Goal: Use online tool/utility: Use online tool/utility

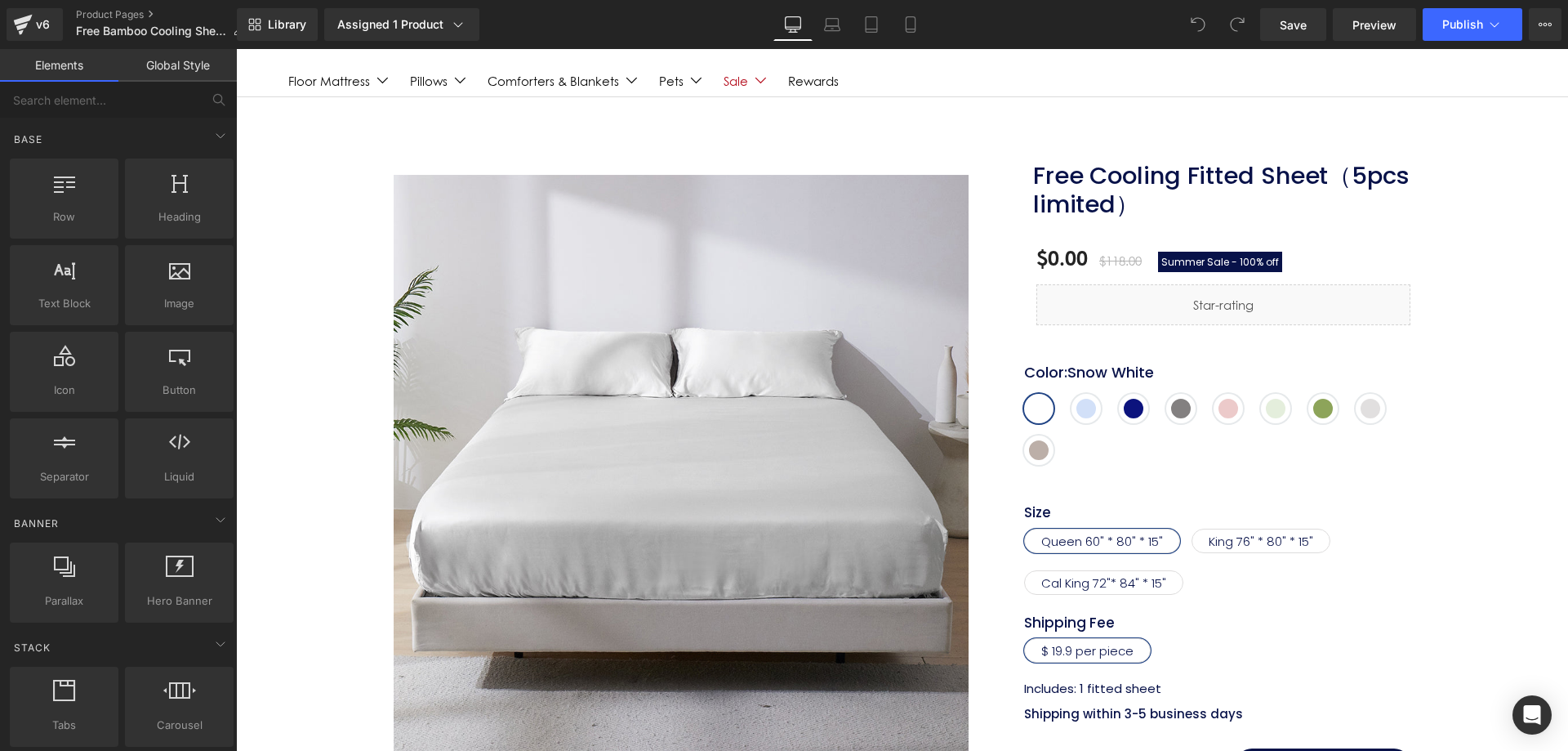
scroll to position [67, 0]
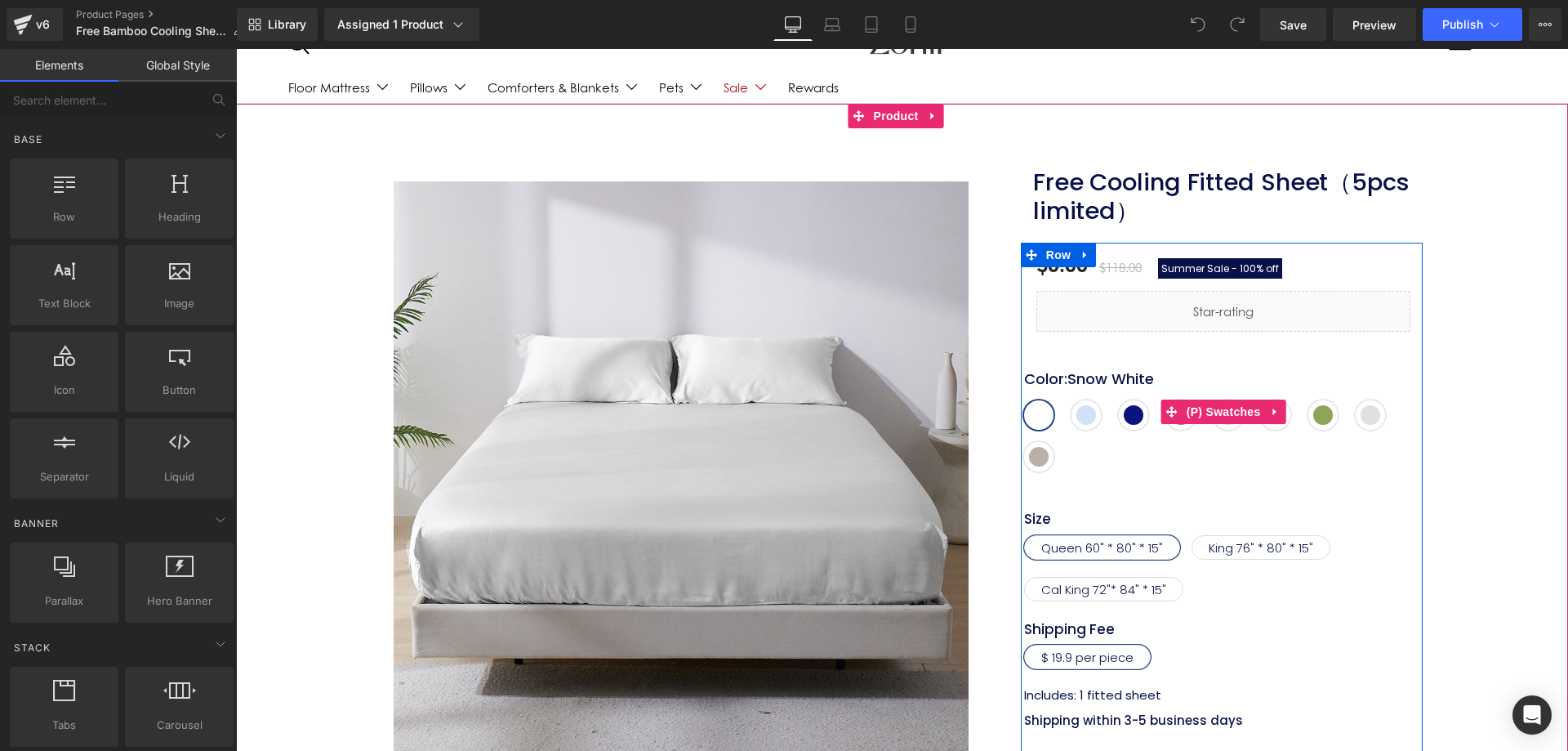
click at [1055, 407] on div "Color : Snow White Snow White Skyway Blue Blue Ashes [GEOGRAPHIC_DATA] Cameo Ro…" at bounding box center [1224, 423] width 399 height 120
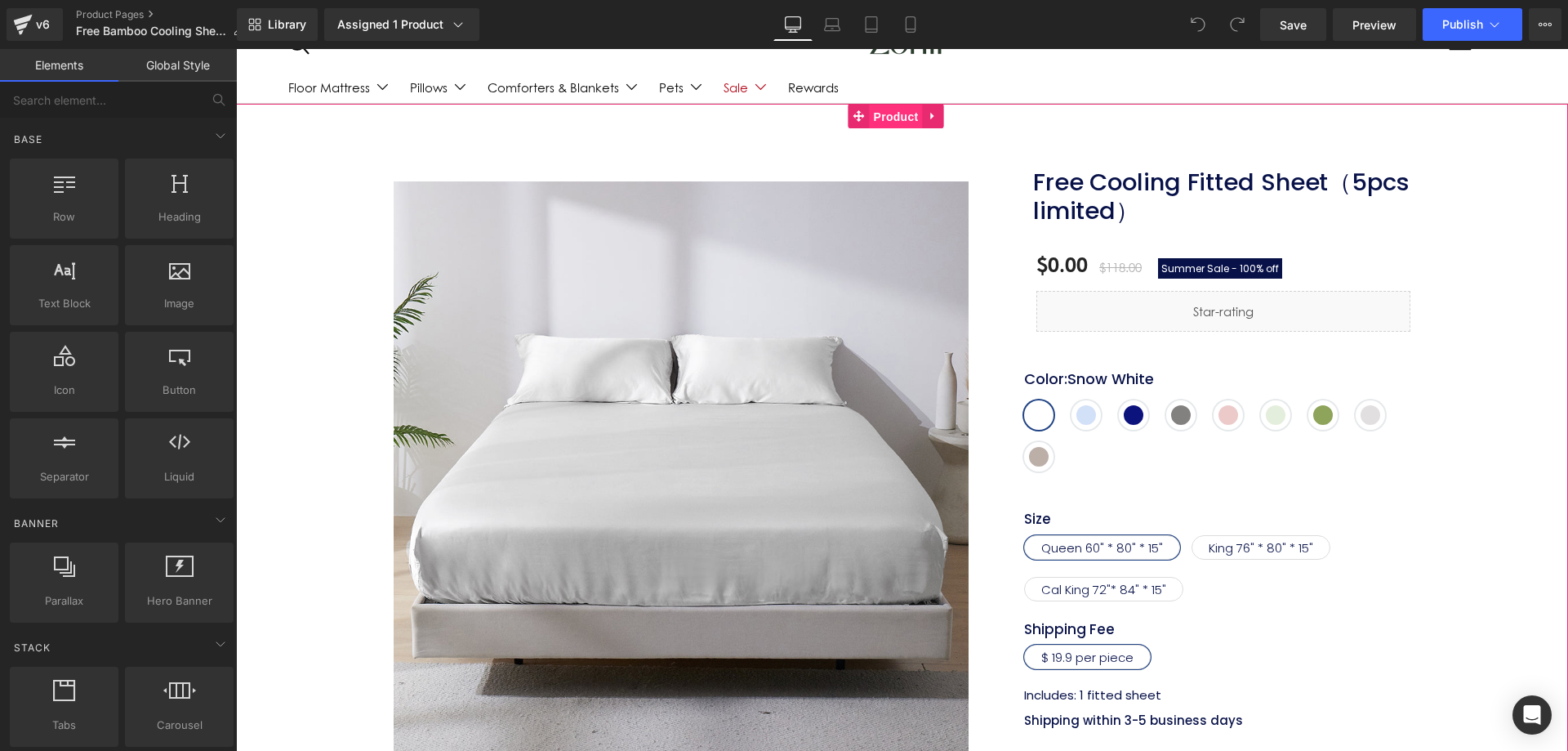
click at [887, 111] on span "Product" at bounding box center [895, 117] width 53 height 24
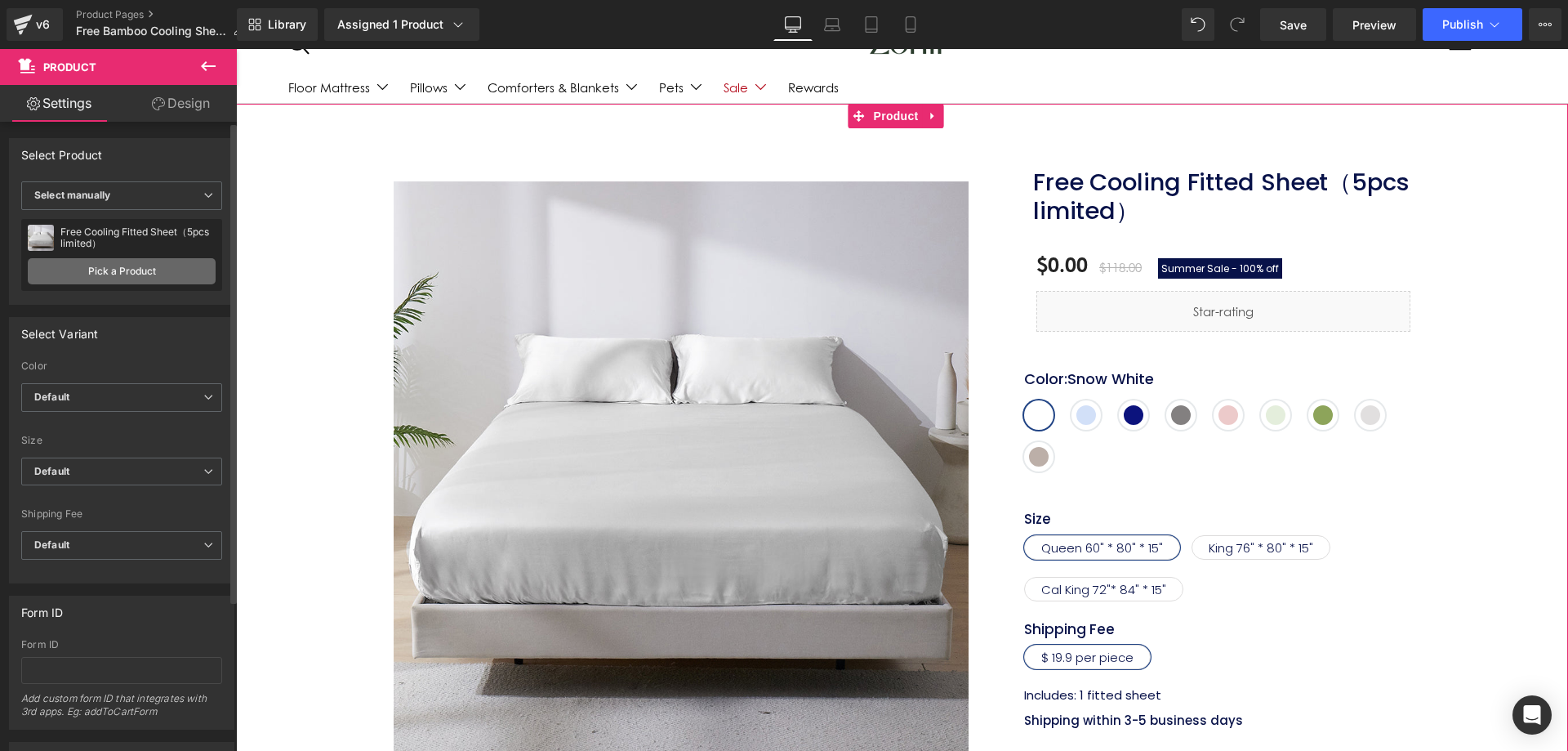
click at [121, 264] on link "Pick a Product" at bounding box center [122, 271] width 188 height 26
click at [135, 269] on link "Pick a Product" at bounding box center [122, 271] width 188 height 26
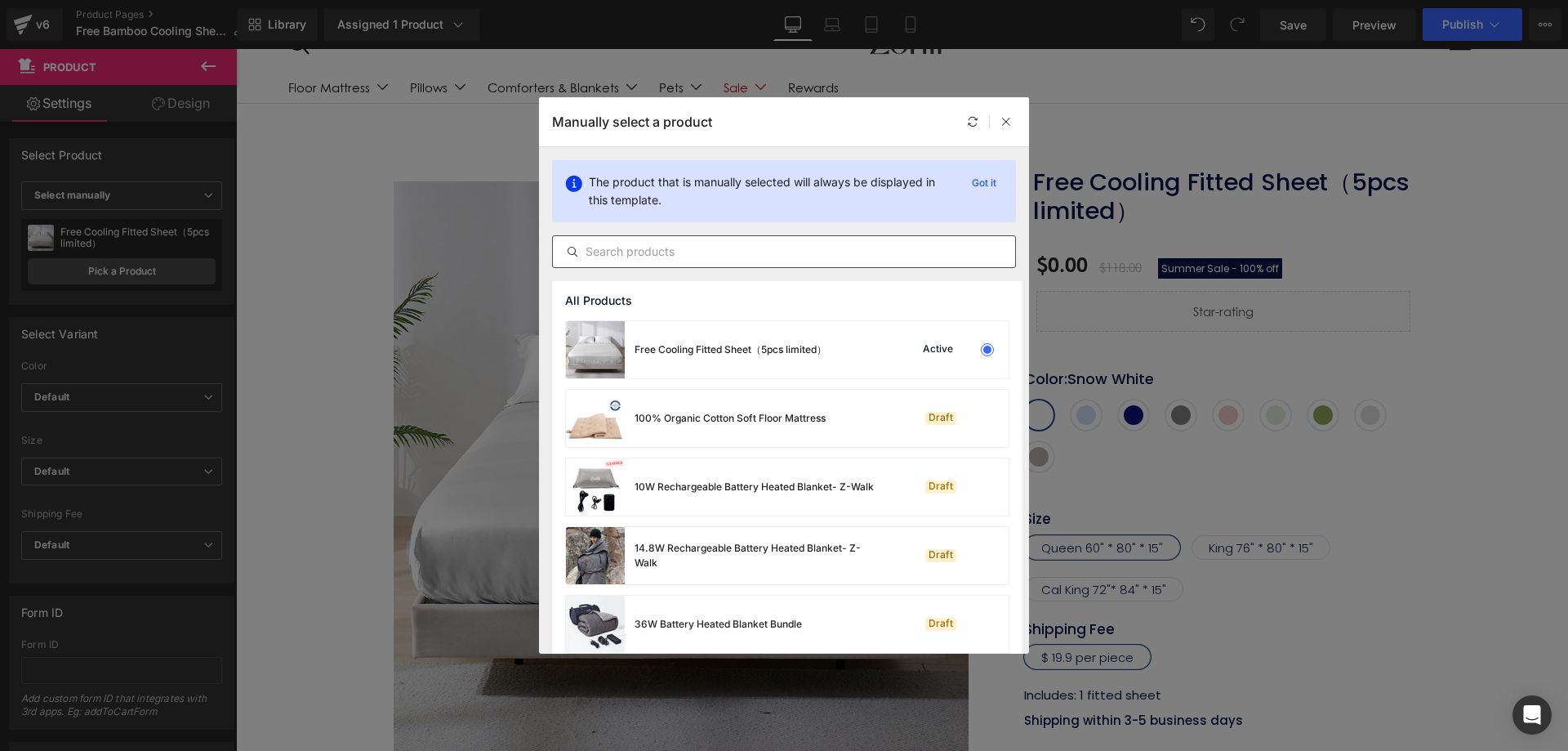
click at [647, 251] on input "text" at bounding box center [784, 251] width 462 height 20
type input "ban"
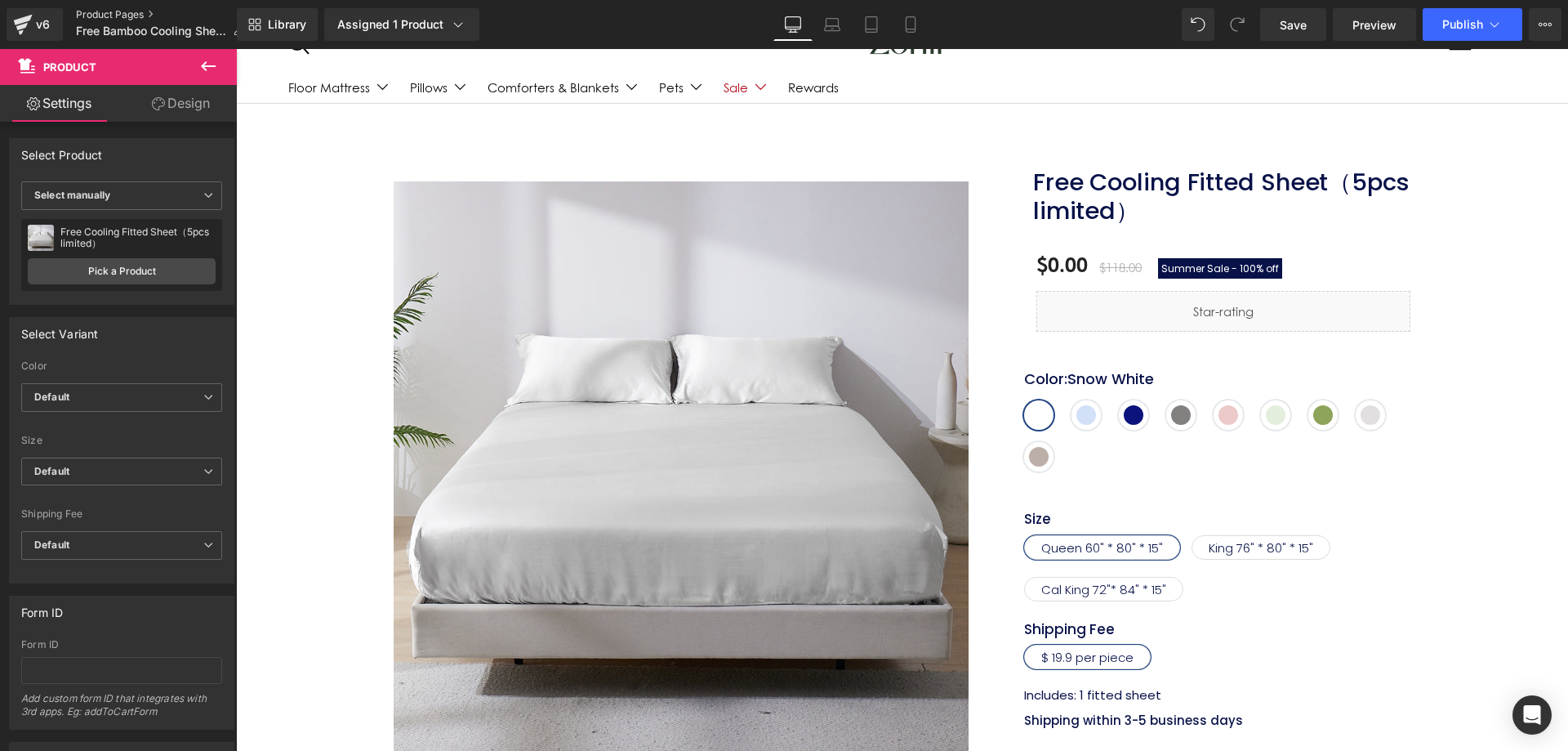
click at [106, 13] on link "Product Pages" at bounding box center [166, 15] width 182 height 13
